Goal: Information Seeking & Learning: Check status

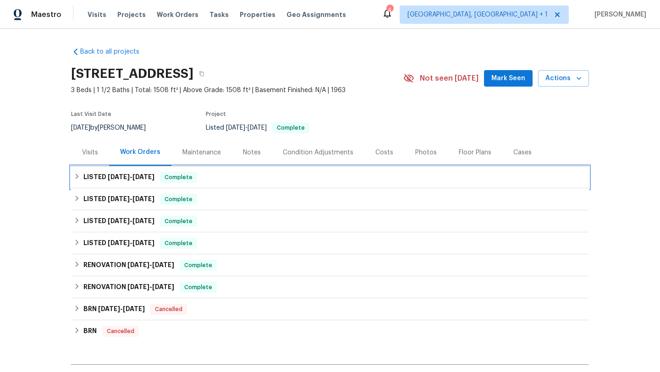
click at [226, 180] on div "LISTED [DATE] - [DATE] Complete" at bounding box center [330, 177] width 512 height 11
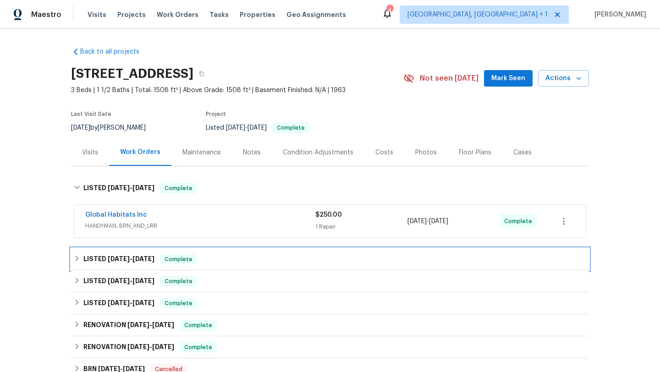
click at [261, 257] on div "LISTED [DATE] - [DATE] Complete" at bounding box center [330, 259] width 512 height 11
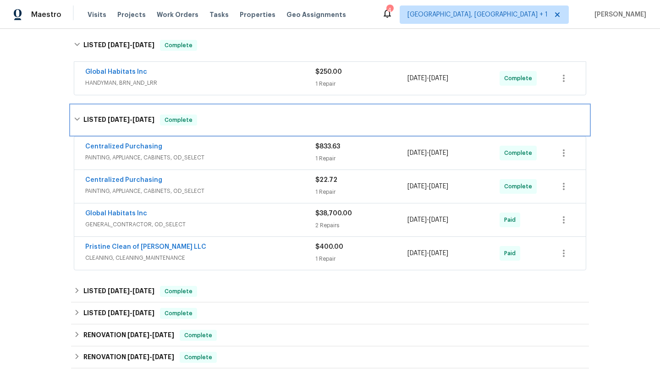
scroll to position [151, 0]
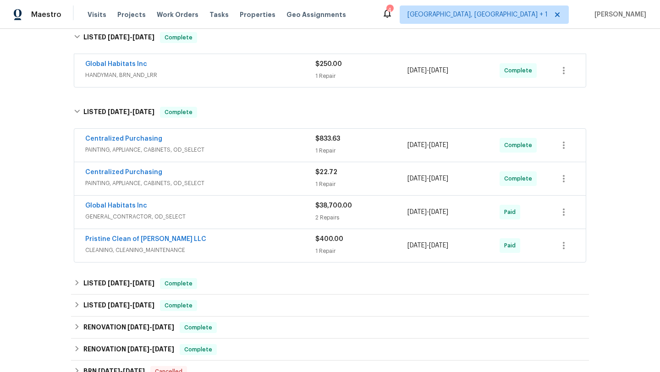
click at [370, 207] on div "$38,700.00" at bounding box center [361, 205] width 92 height 9
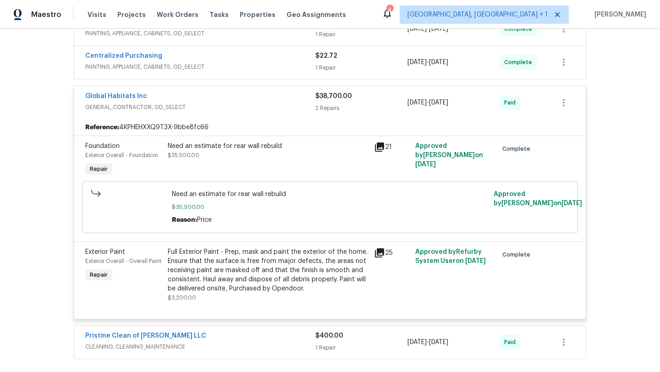
scroll to position [269, 0]
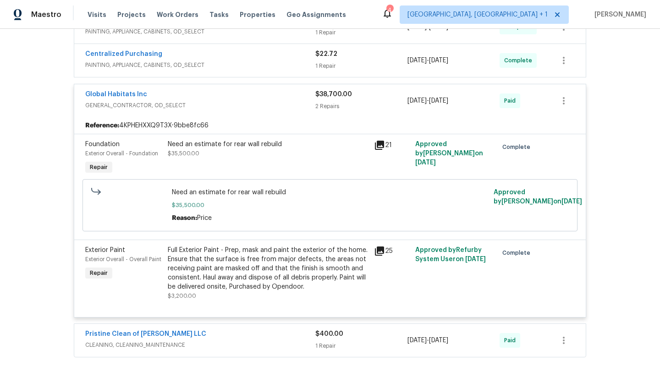
click at [381, 145] on icon at bounding box center [379, 145] width 11 height 11
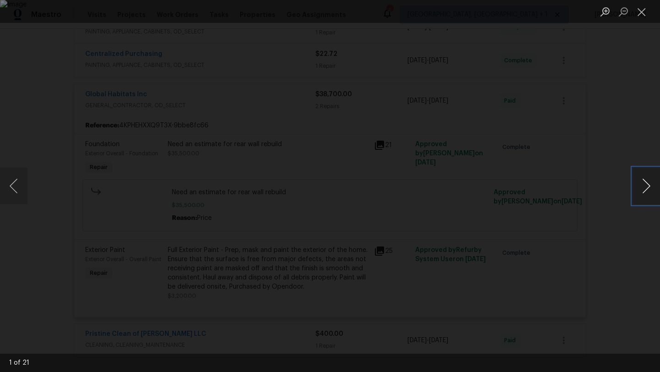
click at [648, 185] on button "Next image" at bounding box center [645, 186] width 27 height 37
click at [648, 186] on button "Next image" at bounding box center [645, 186] width 27 height 37
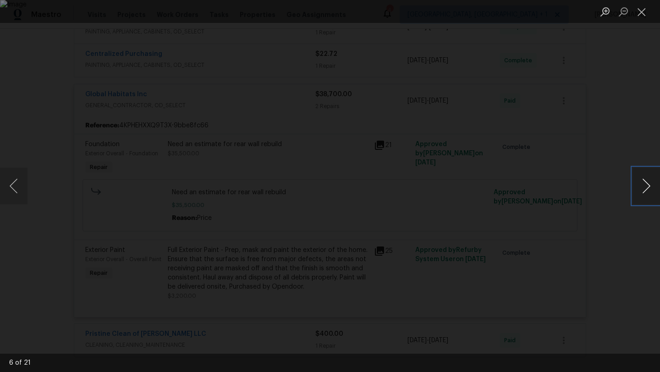
click at [648, 186] on button "Next image" at bounding box center [645, 186] width 27 height 37
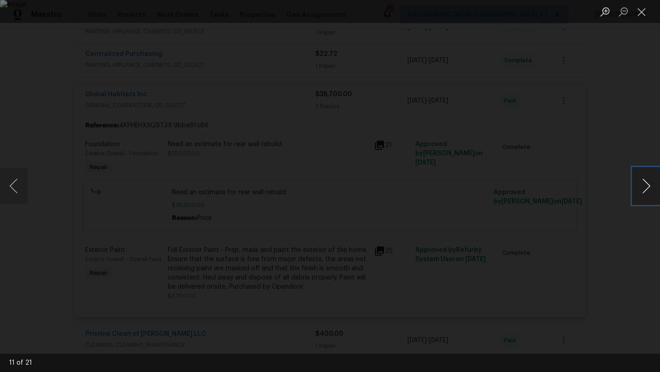
click at [648, 186] on button "Next image" at bounding box center [645, 186] width 27 height 37
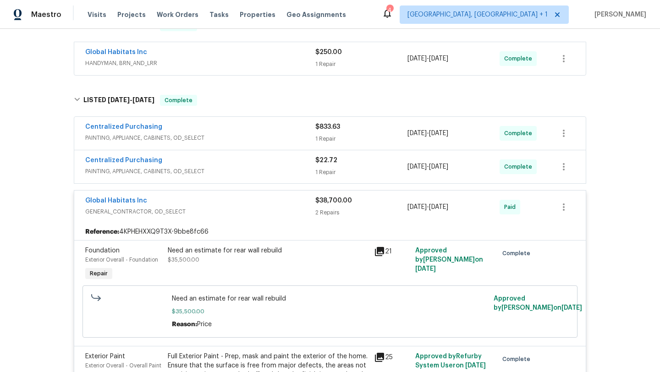
scroll to position [0, 0]
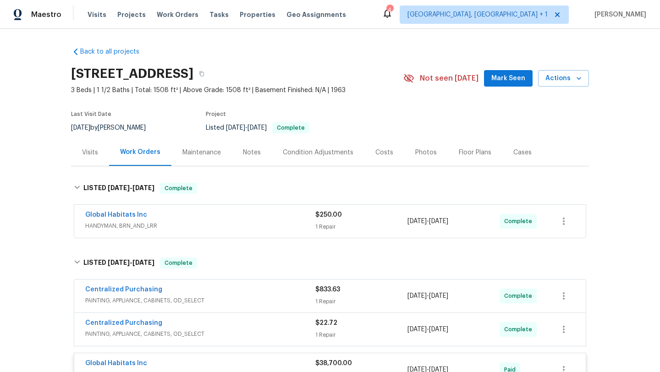
click at [376, 152] on div "Costs" at bounding box center [384, 152] width 18 height 9
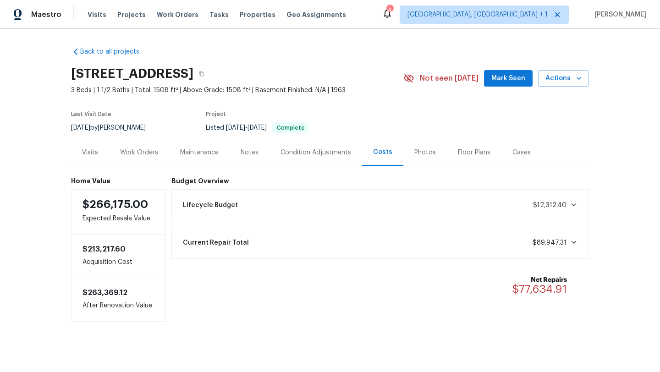
click at [149, 147] on div "Work Orders" at bounding box center [139, 152] width 60 height 27
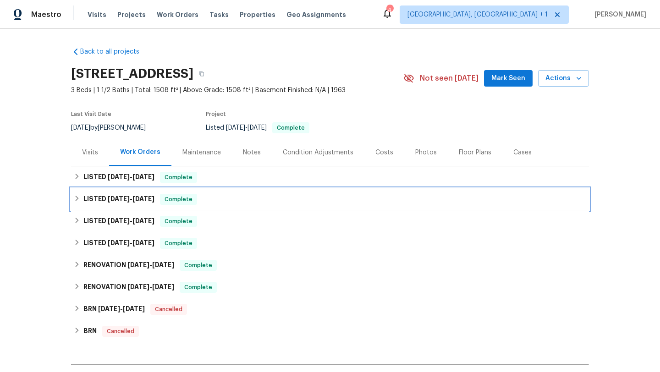
click at [274, 200] on div "LISTED [DATE] - [DATE] Complete" at bounding box center [330, 199] width 512 height 11
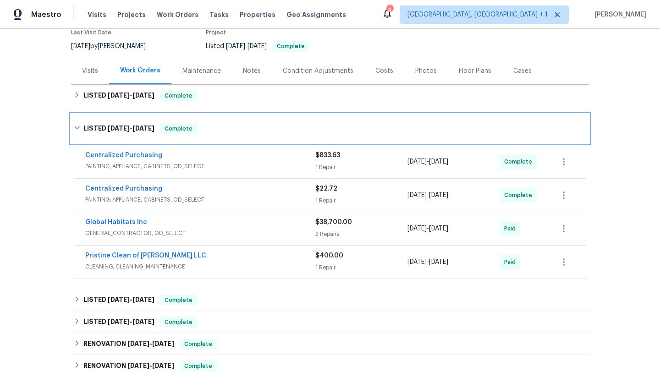
scroll to position [86, 0]
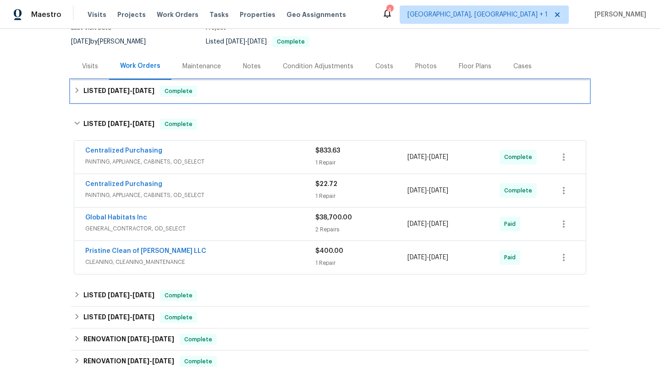
click at [253, 91] on div "LISTED [DATE] - [DATE] Complete" at bounding box center [330, 91] width 512 height 11
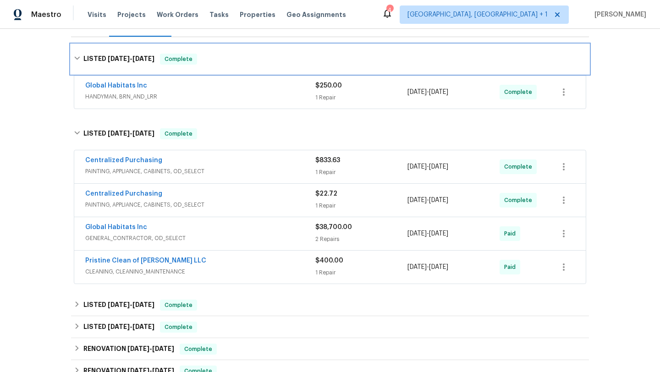
scroll to position [131, 0]
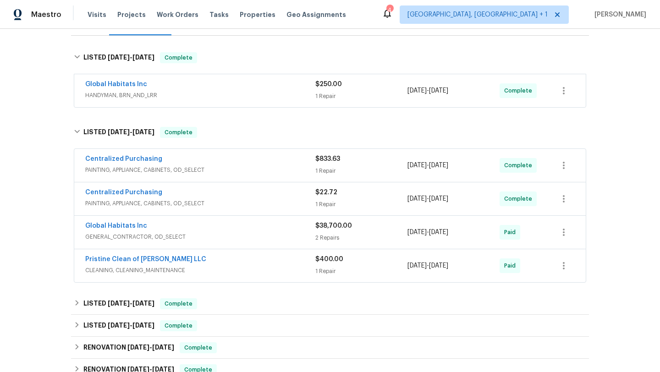
click at [276, 224] on div "Global Habitats Inc" at bounding box center [200, 226] width 230 height 11
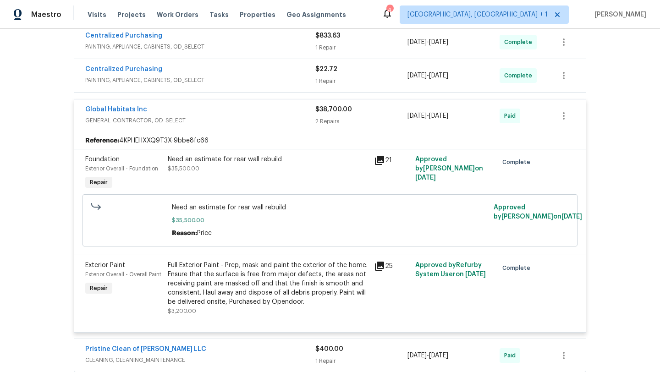
scroll to position [268, 0]
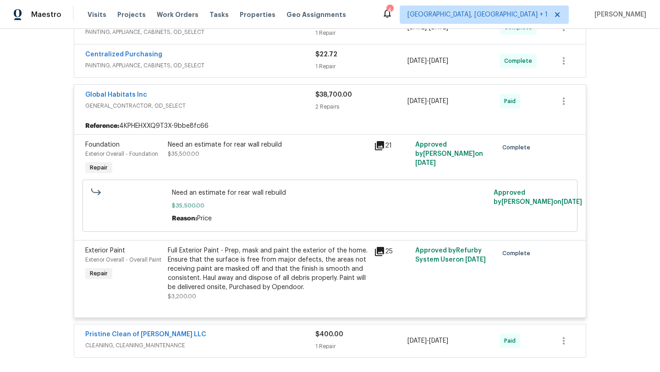
click at [378, 250] on icon at bounding box center [379, 251] width 9 height 9
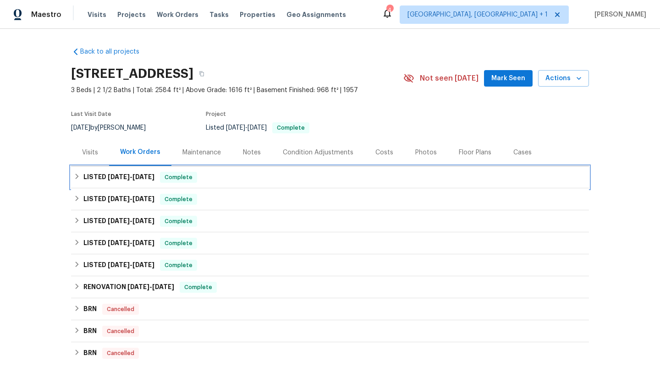
click at [249, 180] on div "LISTED [DATE] - [DATE] Complete" at bounding box center [330, 177] width 512 height 11
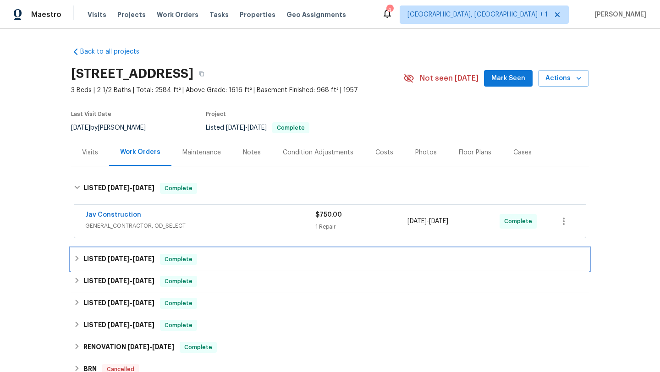
click at [262, 256] on div "LISTED [DATE] - [DATE] Complete" at bounding box center [330, 259] width 512 height 11
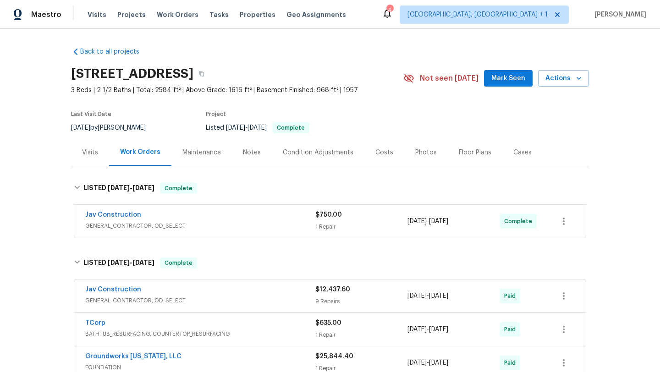
click at [391, 155] on div "Costs" at bounding box center [384, 152] width 40 height 27
